Goal: Task Accomplishment & Management: Use online tool/utility

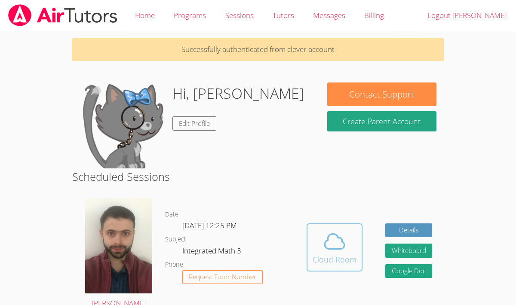
click at [336, 245] on icon at bounding box center [334, 242] width 24 height 24
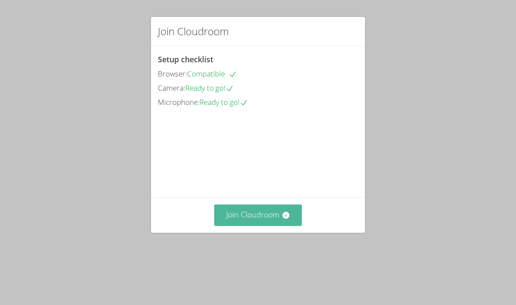
click at [274, 226] on button "Join Cloudroom" at bounding box center [258, 215] width 88 height 21
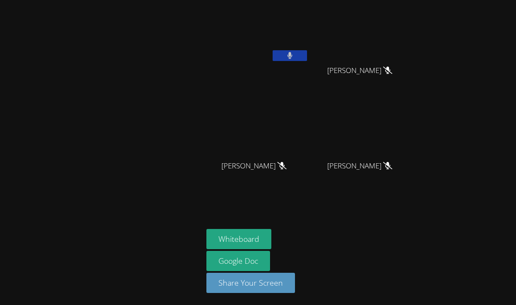
click at [289, 54] on icon at bounding box center [289, 55] width 5 height 7
click at [273, 50] on button at bounding box center [290, 55] width 34 height 11
click at [294, 52] on button at bounding box center [290, 55] width 34 height 11
click at [247, 233] on button "Whiteboard" at bounding box center [238, 239] width 65 height 20
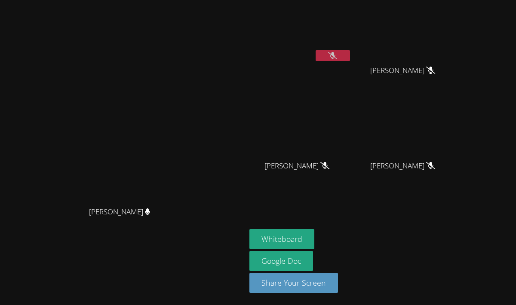
click at [352, 46] on video at bounding box center [300, 32] width 102 height 58
click at [337, 55] on icon at bounding box center [332, 55] width 9 height 7
click at [335, 55] on icon at bounding box center [332, 55] width 5 height 7
click at [314, 238] on button "Whiteboard" at bounding box center [281, 239] width 65 height 20
